Goal: Task Accomplishment & Management: Manage account settings

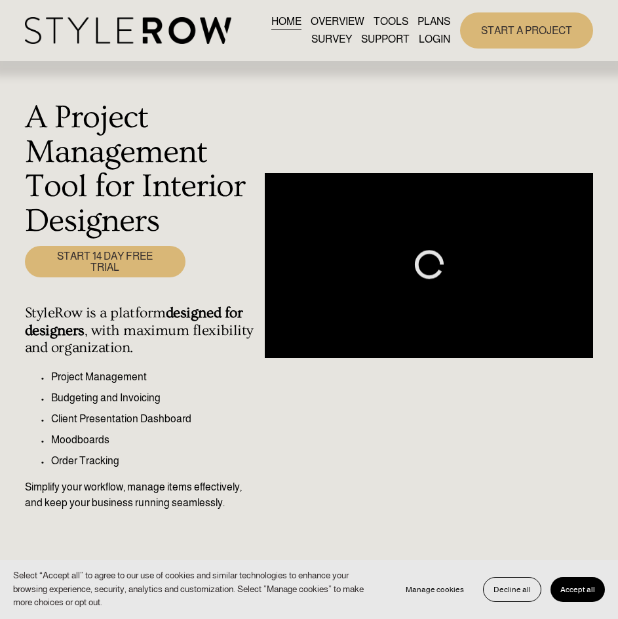
click at [445, 34] on link "LOGIN" at bounding box center [434, 40] width 31 height 18
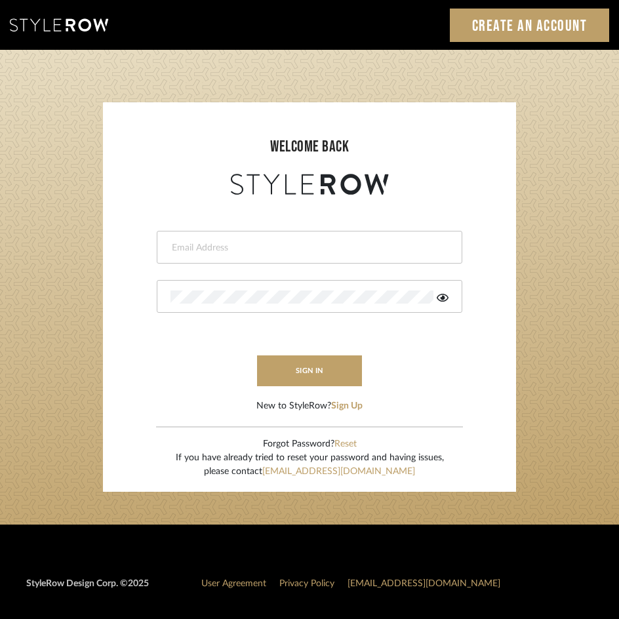
click at [253, 253] on input "email" at bounding box center [308, 247] width 275 height 13
type input "jessica@roomerslimited.com"
click at [253, 285] on div at bounding box center [310, 296] width 306 height 33
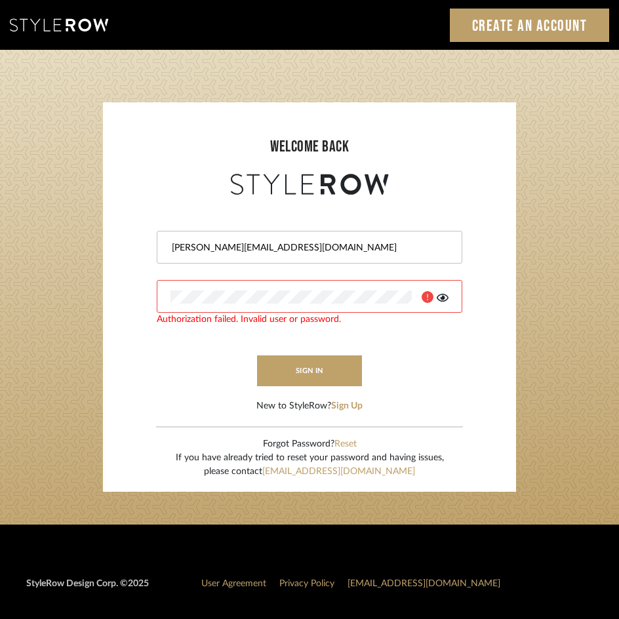
click at [445, 295] on icon at bounding box center [443, 298] width 12 height 8
click at [161, 297] on div at bounding box center [310, 296] width 306 height 33
click at [348, 445] on button "Reset" at bounding box center [345, 444] width 22 height 14
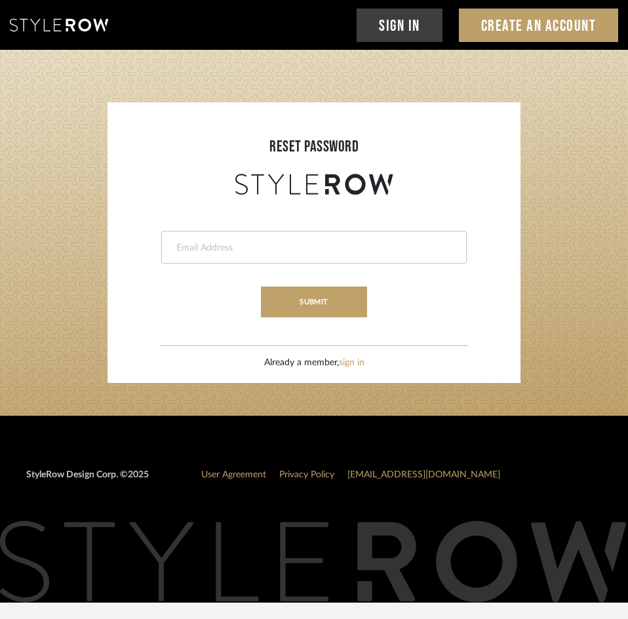
click at [266, 263] on div at bounding box center [314, 247] width 306 height 33
type input "jessica@roomerslimited.com"
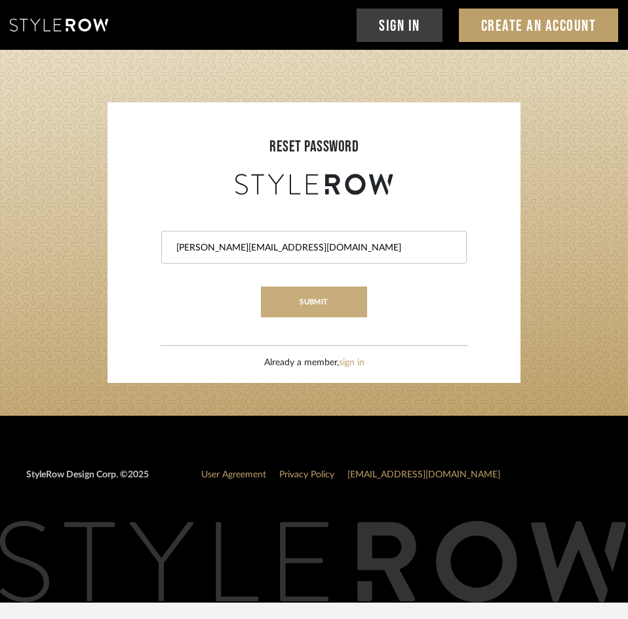
click at [295, 300] on button "submit" at bounding box center [314, 302] width 106 height 31
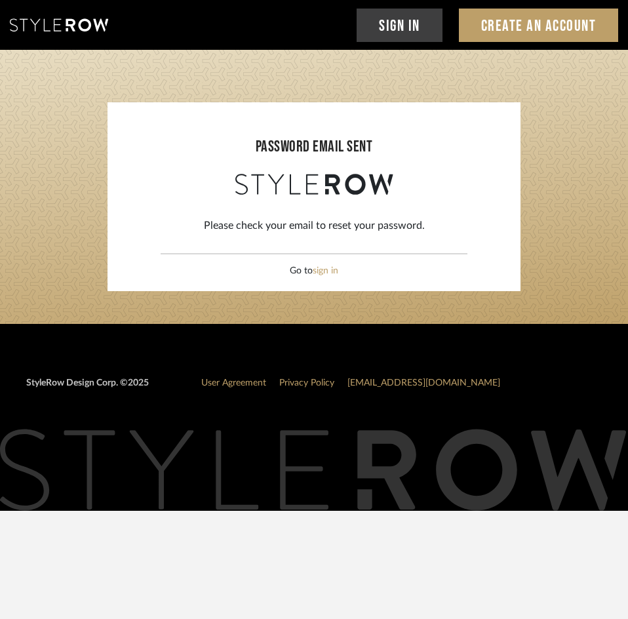
click at [44, 300] on reset-password-page "PASSWORD EMAIL SENT Please check your email to reset your password. Go to sign …" at bounding box center [314, 187] width 628 height 274
click at [425, 23] on link "Sign In" at bounding box center [400, 25] width 86 height 33
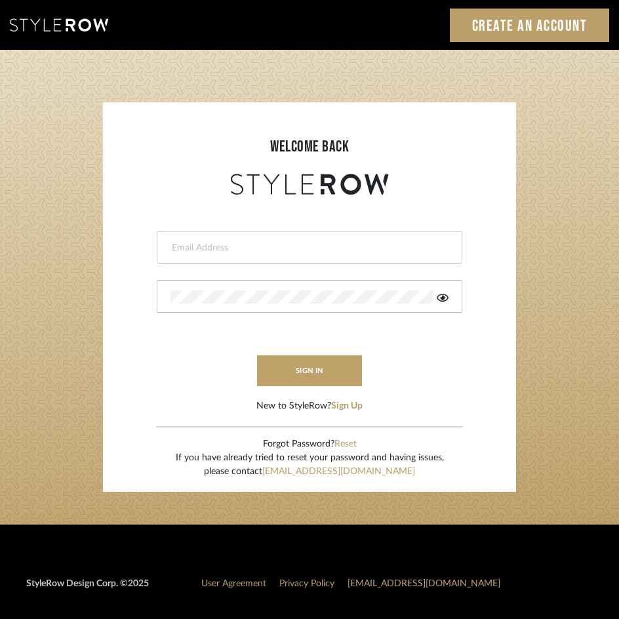
click at [308, 241] on div at bounding box center [310, 247] width 306 height 33
type input "jessica@roomerslimited.com"
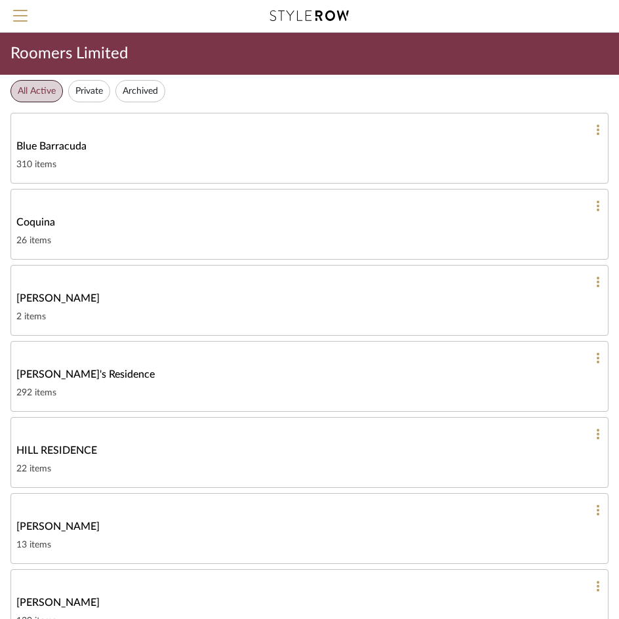
click at [295, 90] on ul "All Active Private Archived" at bounding box center [309, 91] width 619 height 33
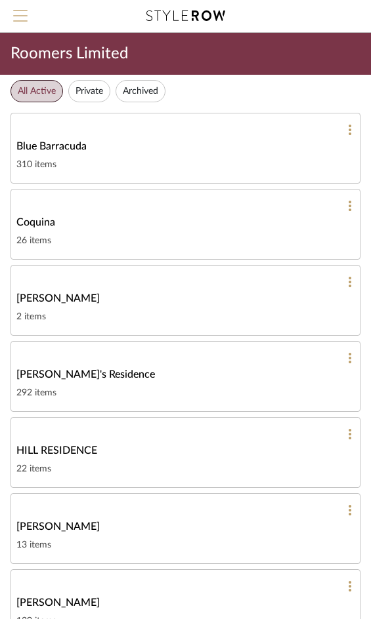
click at [15, 26] on span "Menu" at bounding box center [20, 20] width 14 height 20
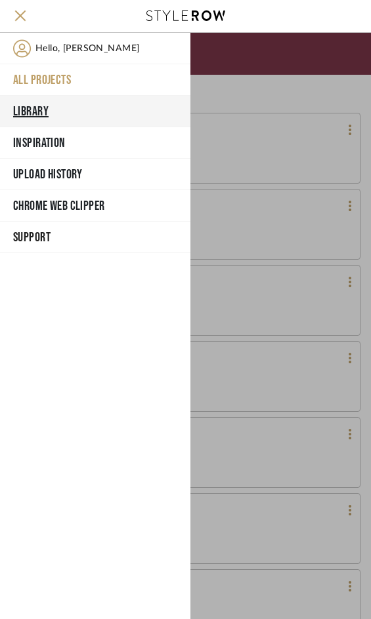
click at [29, 105] on button "Library" at bounding box center [95, 111] width 190 height 31
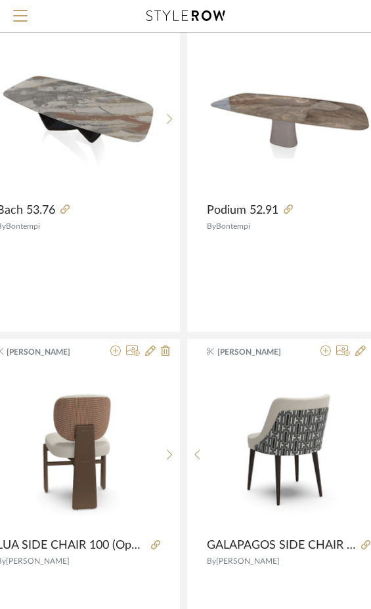
scroll to position [525, 319]
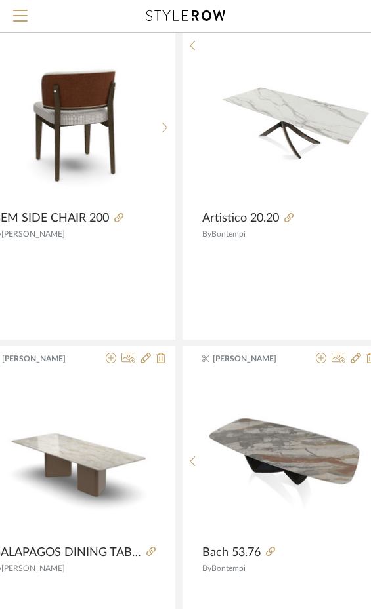
scroll to position [0, 324]
